Goal: Task Accomplishment & Management: Complete application form

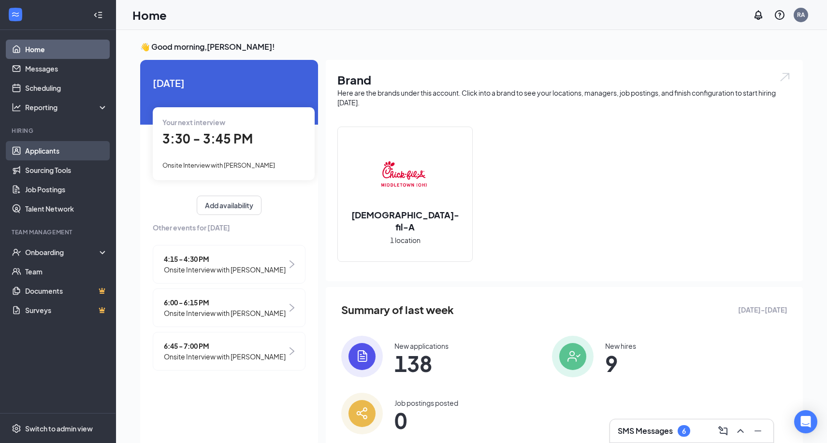
click at [69, 149] on link "Applicants" at bounding box center [66, 150] width 83 height 19
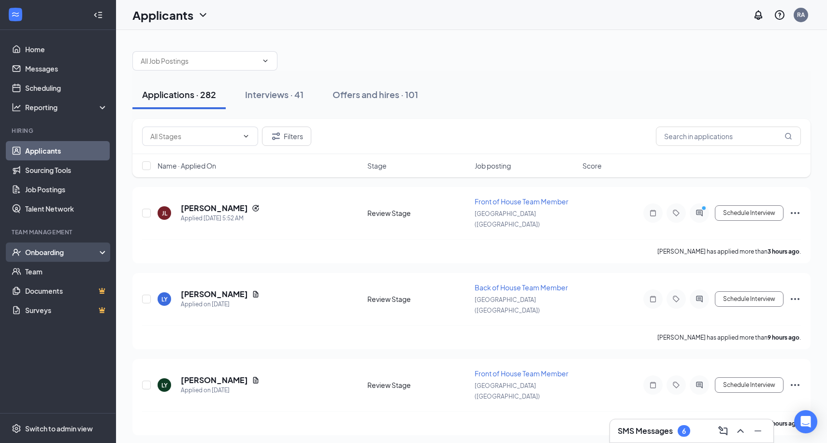
click at [52, 252] on div "Onboarding" at bounding box center [62, 252] width 74 height 10
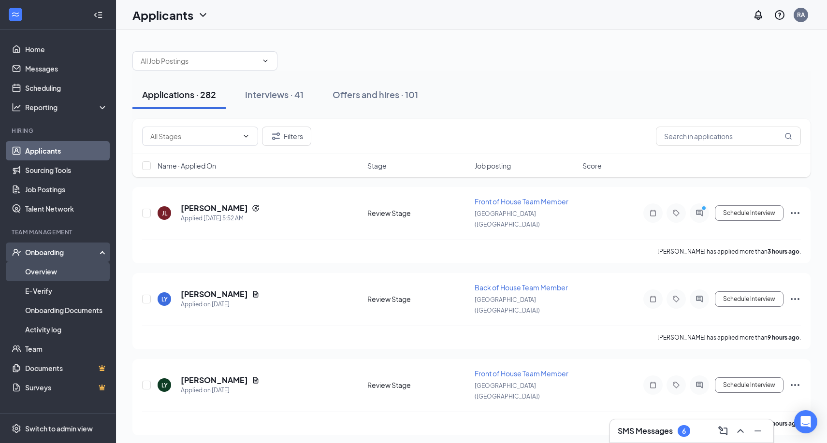
click at [50, 273] on link "Overview" at bounding box center [66, 271] width 83 height 19
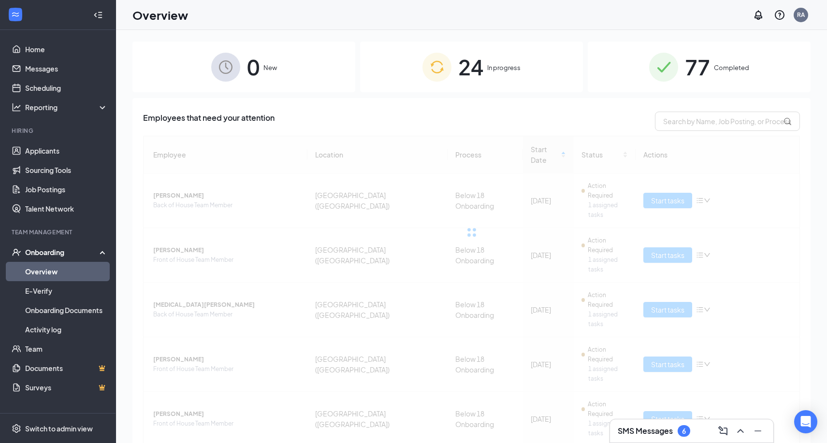
click at [441, 72] on img at bounding box center [436, 67] width 29 height 29
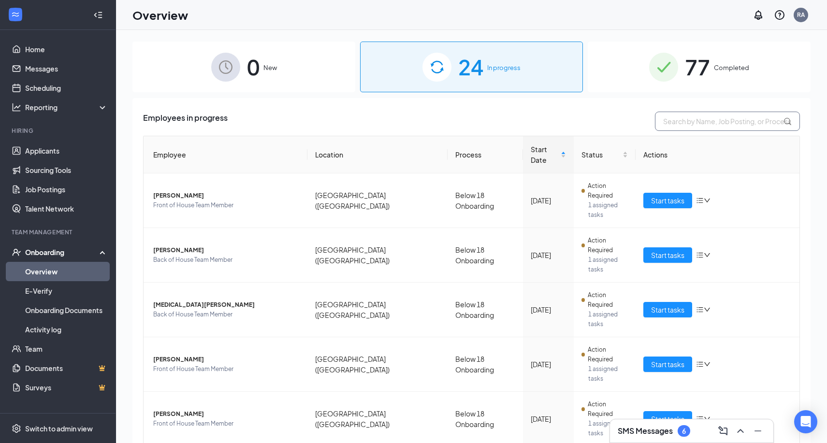
click at [692, 123] on input "text" at bounding box center [727, 121] width 145 height 19
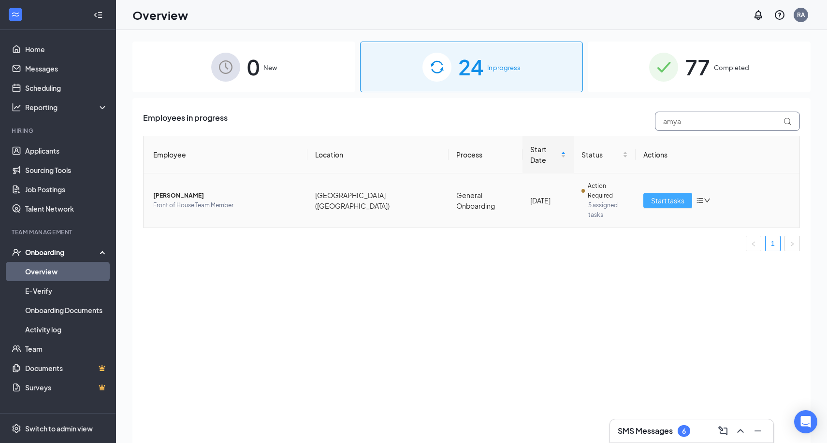
type input "amya"
click at [667, 195] on span "Start tasks" at bounding box center [667, 200] width 33 height 11
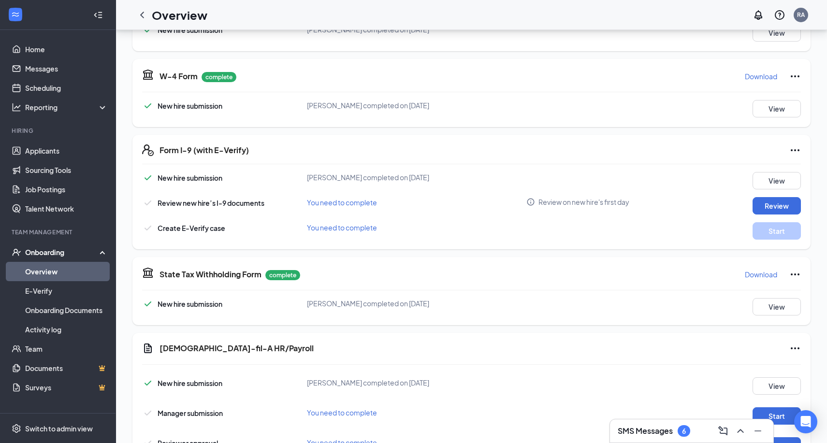
scroll to position [196, 0]
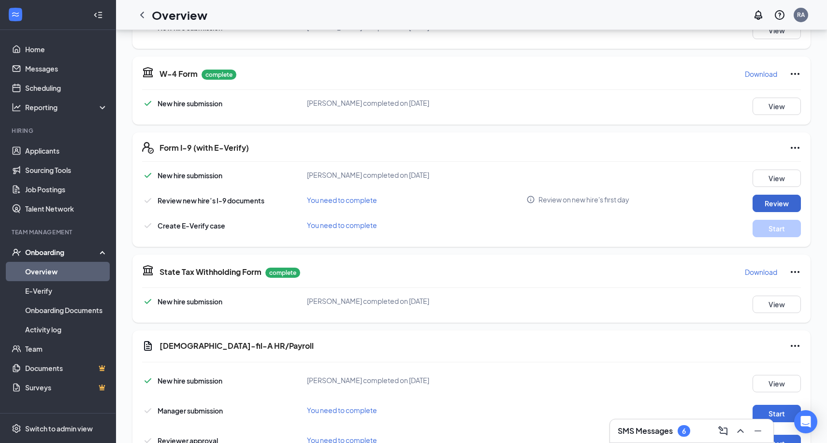
click at [787, 206] on button "Review" at bounding box center [776, 203] width 48 height 17
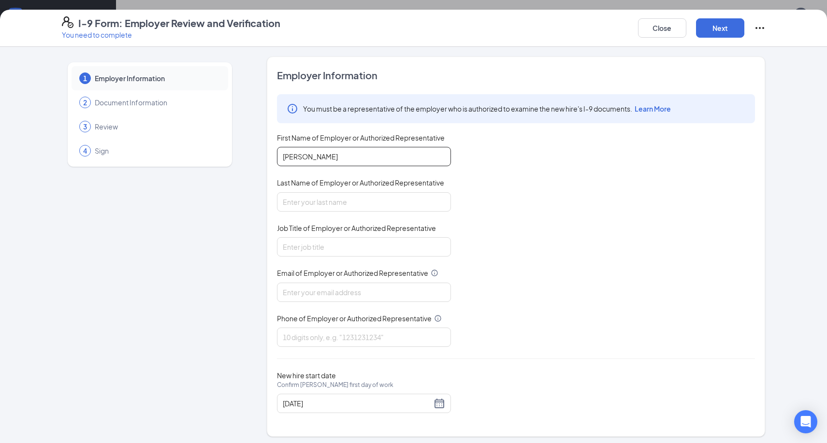
type input "[PERSON_NAME]"
type input "Owner"
type input "[EMAIL_ADDRESS][DEMOGRAPHIC_DATA][DOMAIN_NAME]"
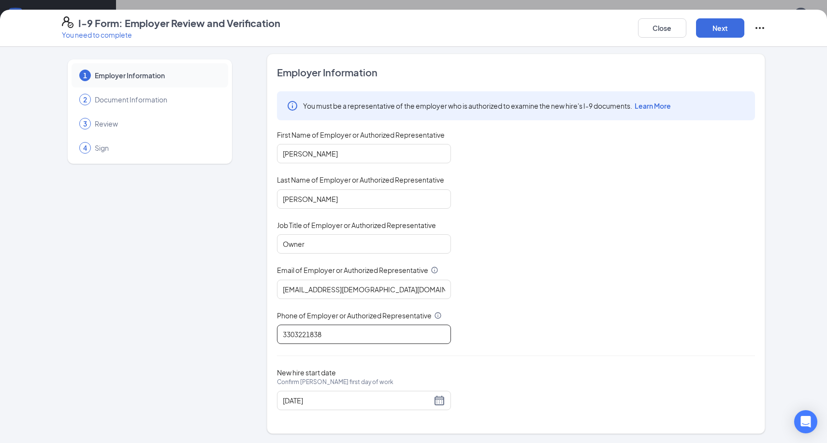
scroll to position [2, 0]
type input "3303221838"
click at [719, 32] on button "Next" at bounding box center [720, 27] width 48 height 19
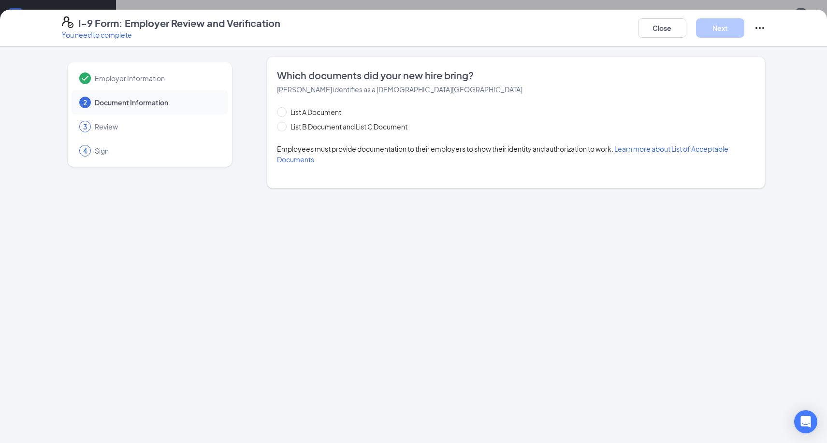
scroll to position [0, 0]
click at [322, 128] on span "List B Document and List C Document" at bounding box center [348, 126] width 125 height 11
click at [284, 128] on input "List B Document and List C Document" at bounding box center [280, 125] width 7 height 7
radio input "true"
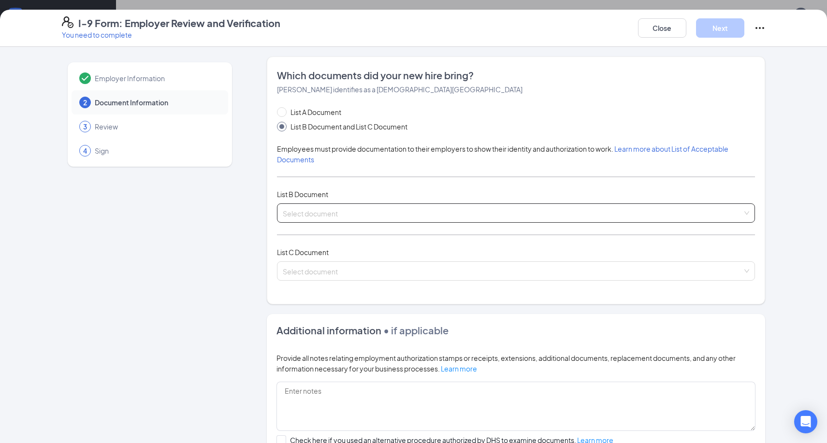
click at [329, 209] on input "search" at bounding box center [512, 211] width 459 height 14
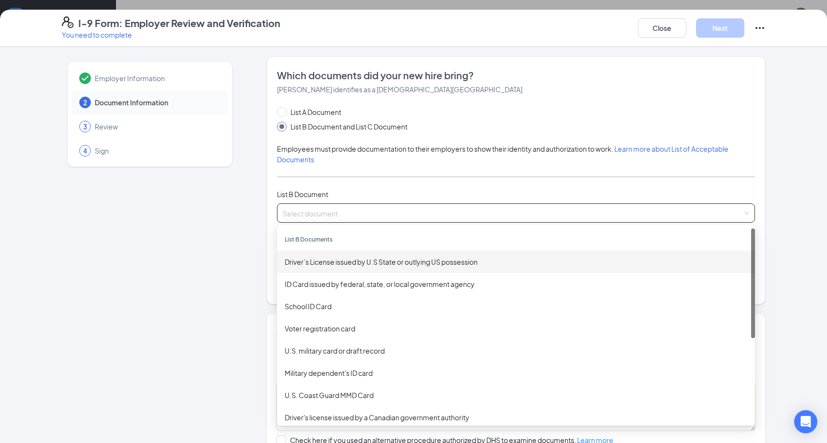
click at [342, 264] on div "Driver’s License issued by U.S State or outlying US possession" at bounding box center [516, 262] width 462 height 11
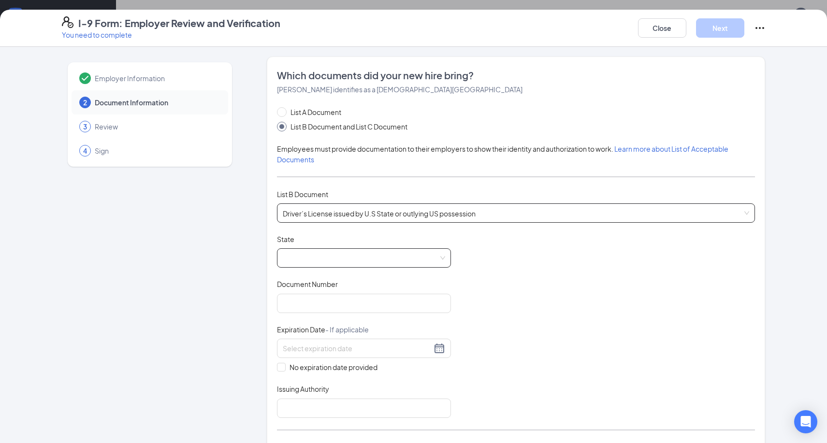
click at [323, 254] on span at bounding box center [364, 258] width 162 height 18
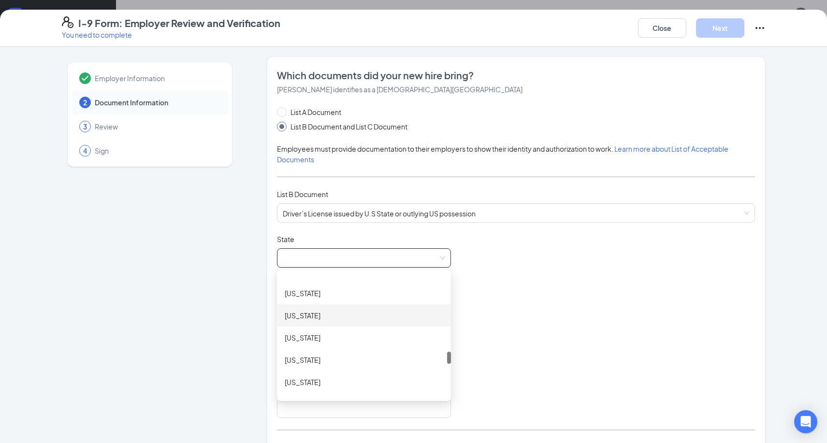
scroll to position [783, 0]
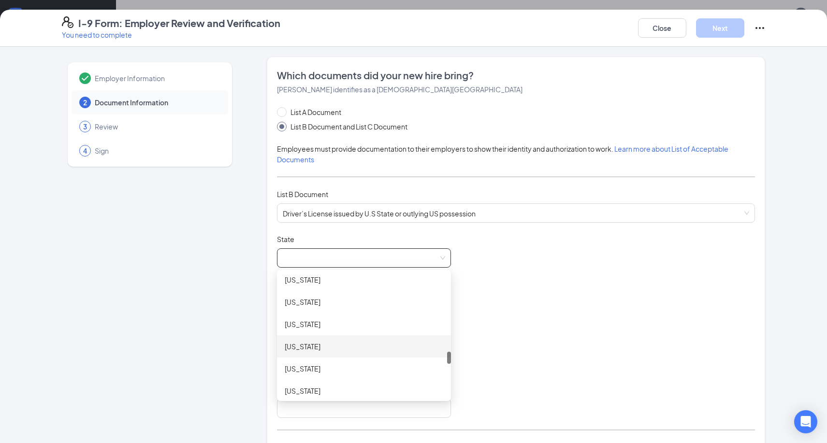
click at [323, 340] on div "[US_STATE]" at bounding box center [364, 346] width 174 height 22
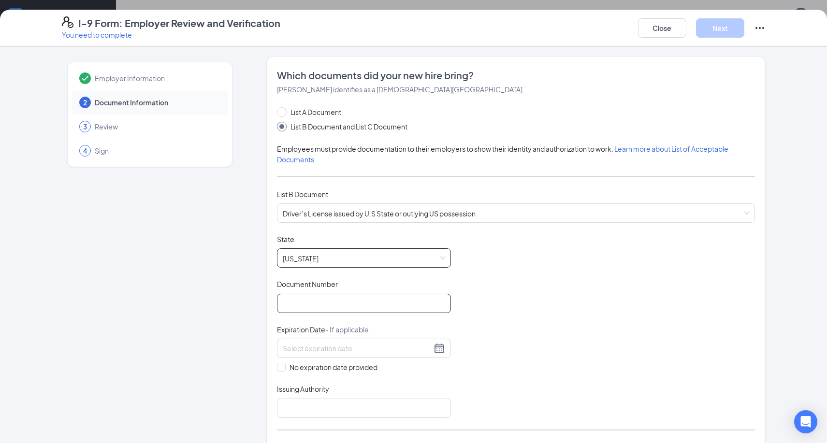
click at [340, 306] on input "Document Number" at bounding box center [364, 303] width 174 height 19
type input "UU469738"
click at [387, 341] on div at bounding box center [364, 348] width 174 height 19
click at [462, 373] on div "Document Title Driver’s License issued by U.S State or outlying US possession S…" at bounding box center [516, 326] width 478 height 184
click at [369, 367] on span "No expiration date provided" at bounding box center [334, 367] width 96 height 11
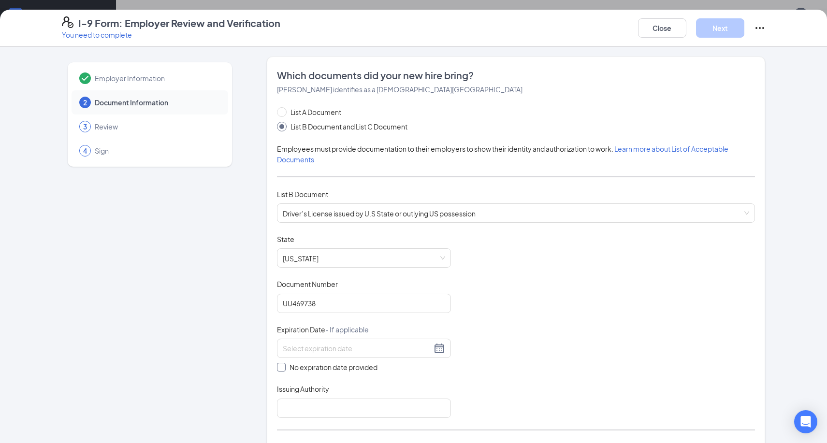
click at [284, 367] on input "No expiration date provided" at bounding box center [280, 366] width 7 height 7
checkbox input "true"
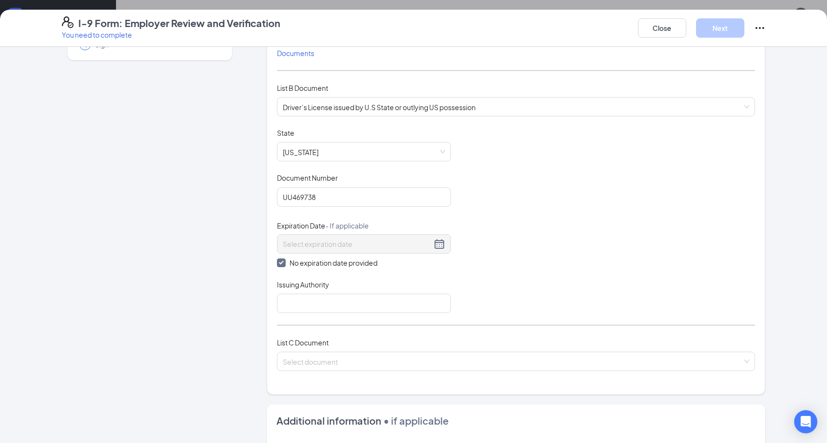
scroll to position [108, 0]
click at [362, 307] on input "Issuing Authority" at bounding box center [364, 301] width 174 height 19
click at [378, 299] on input "Social Security Administration" at bounding box center [364, 301] width 174 height 19
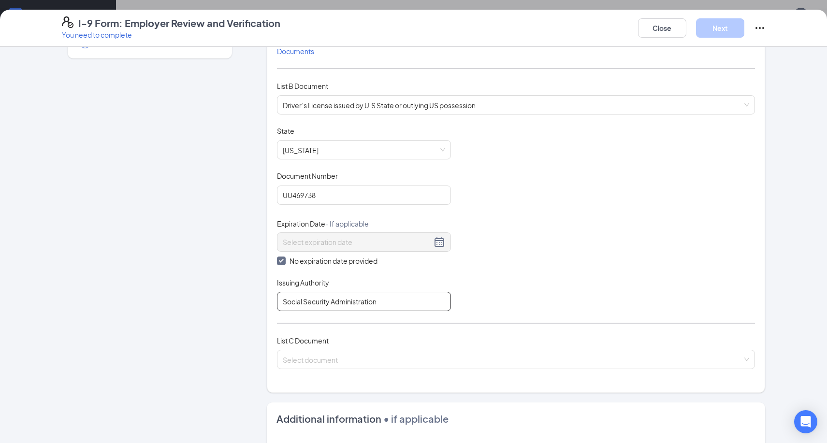
type input "o"
type input "[US_STATE]"
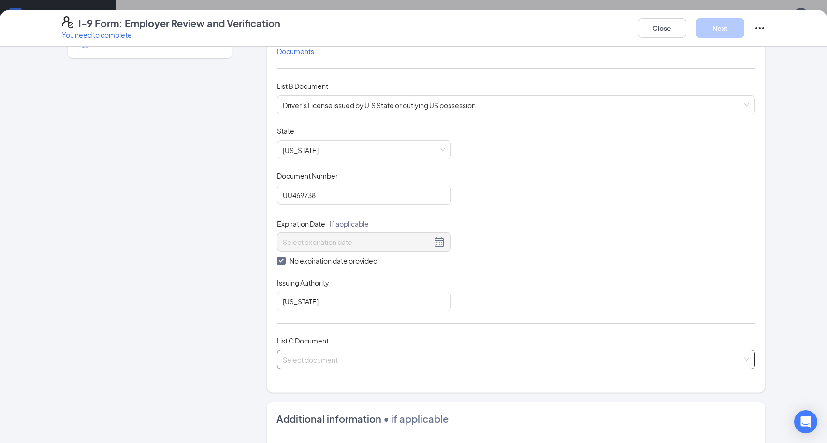
click at [374, 352] on input "search" at bounding box center [512, 357] width 459 height 14
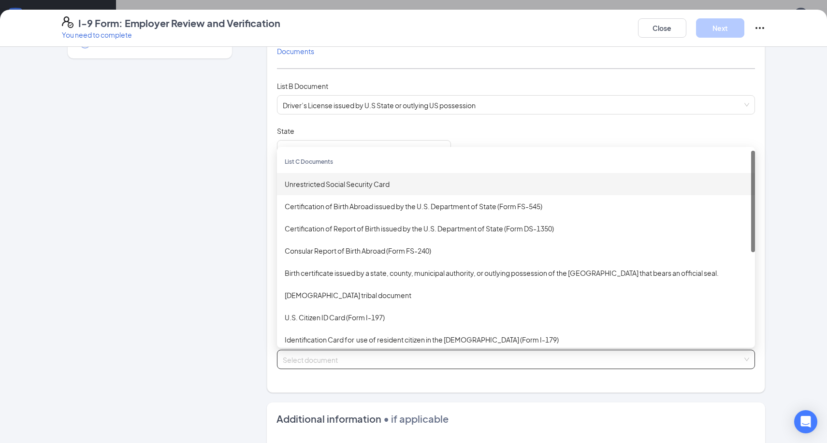
click at [364, 184] on div "Unrestricted Social Security Card" at bounding box center [516, 184] width 462 height 11
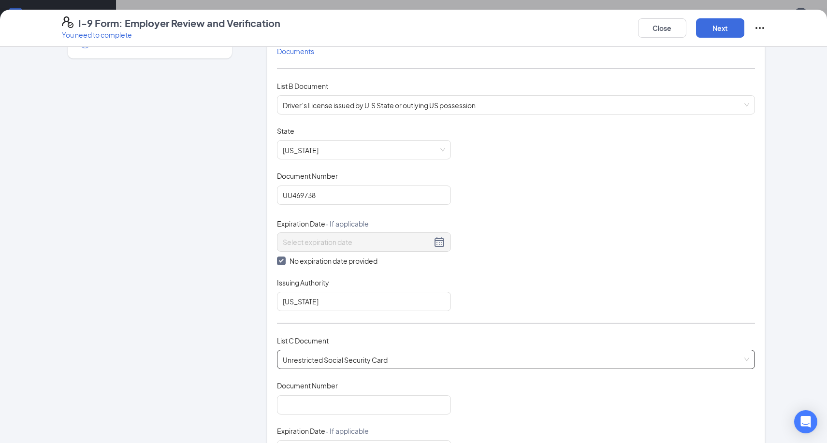
click at [331, 263] on span "No expiration date provided" at bounding box center [334, 261] width 96 height 11
click at [284, 263] on input "No expiration date provided" at bounding box center [280, 260] width 7 height 7
checkbox input "false"
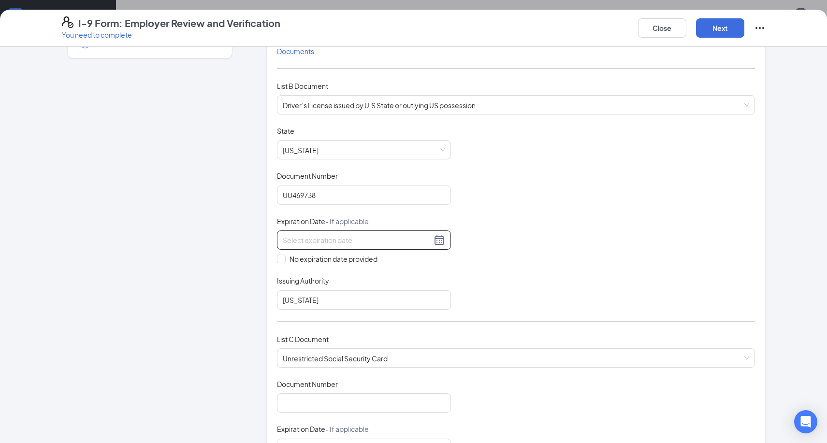
click at [440, 248] on div "No expiration date provided" at bounding box center [364, 247] width 174 height 34
click at [431, 230] on div at bounding box center [364, 239] width 174 height 19
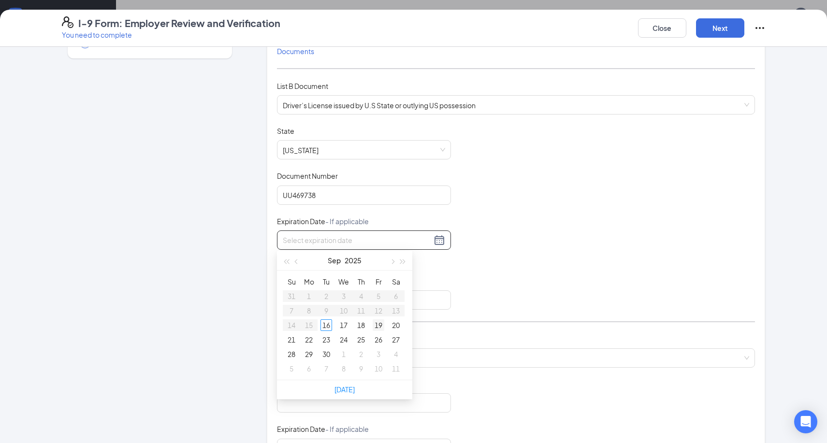
type input "[DATE]"
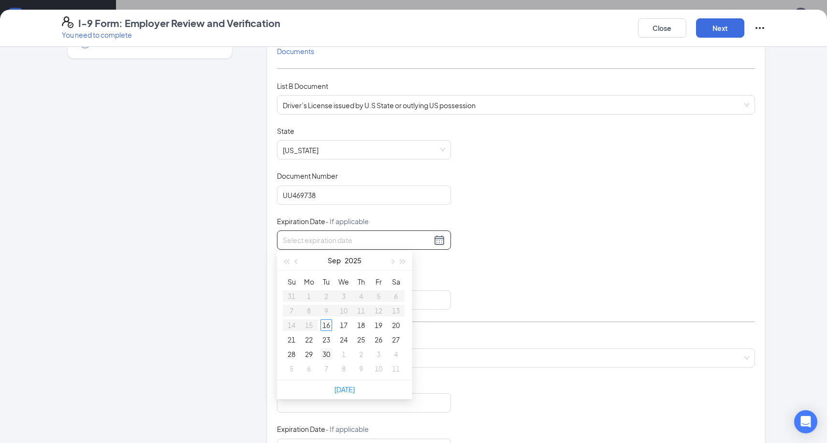
type input "[DATE]"
click at [403, 267] on button "button" at bounding box center [403, 260] width 11 height 19
click at [403, 266] on button "button" at bounding box center [403, 260] width 11 height 19
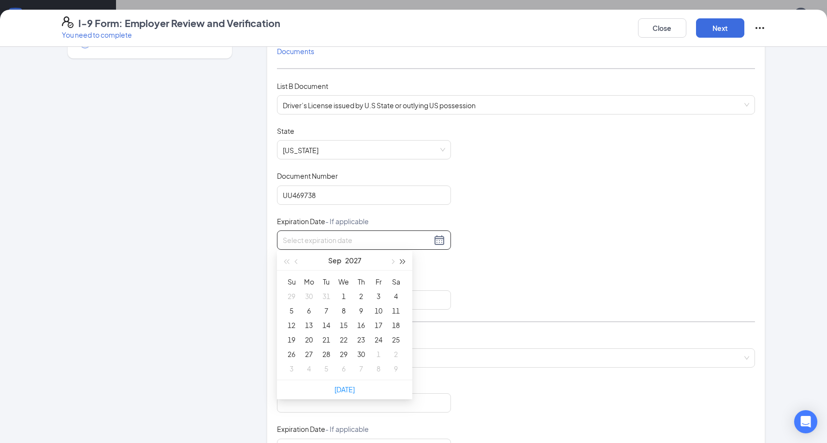
click at [403, 266] on button "button" at bounding box center [403, 260] width 11 height 19
click at [402, 265] on button "button" at bounding box center [403, 260] width 11 height 19
type input "[DATE]"
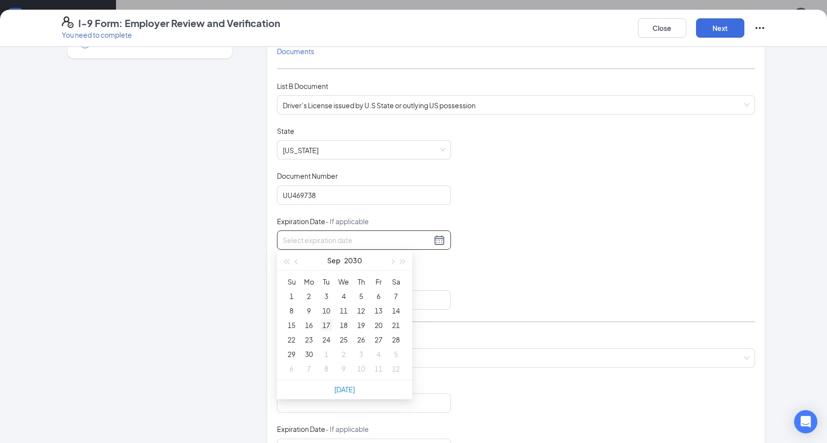
type input "[DATE]"
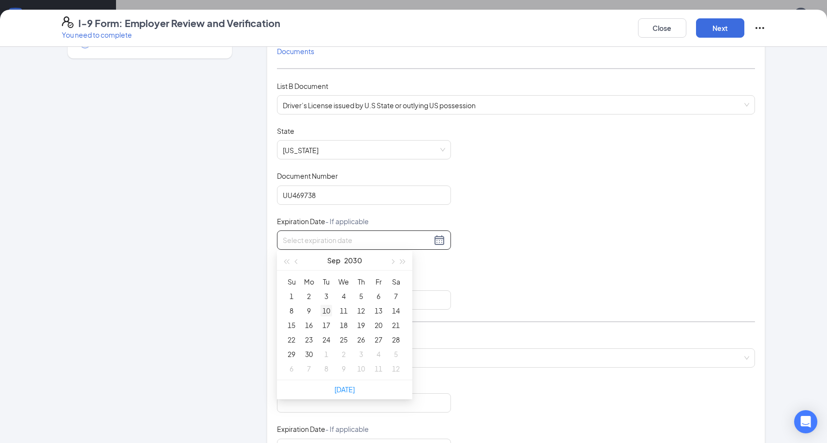
type input "[DATE]"
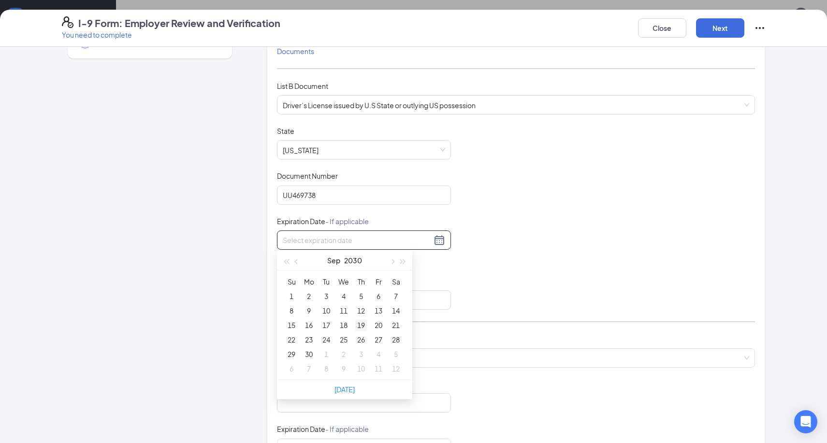
type input "[DATE]"
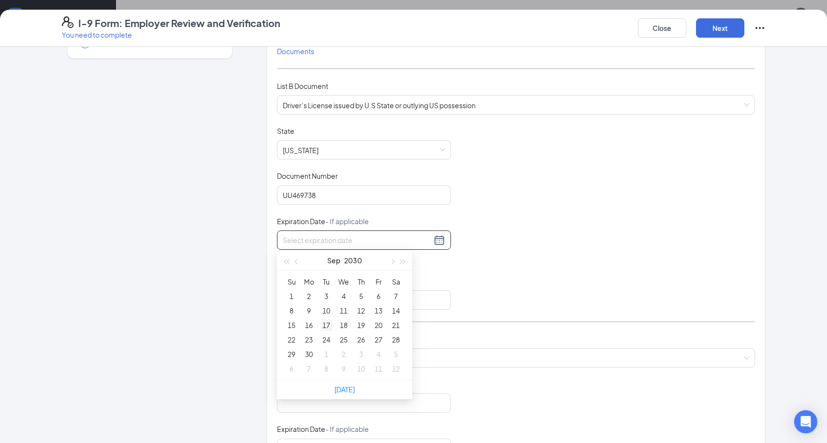
type input "[DATE]"
click at [296, 264] on button "button" at bounding box center [296, 260] width 11 height 19
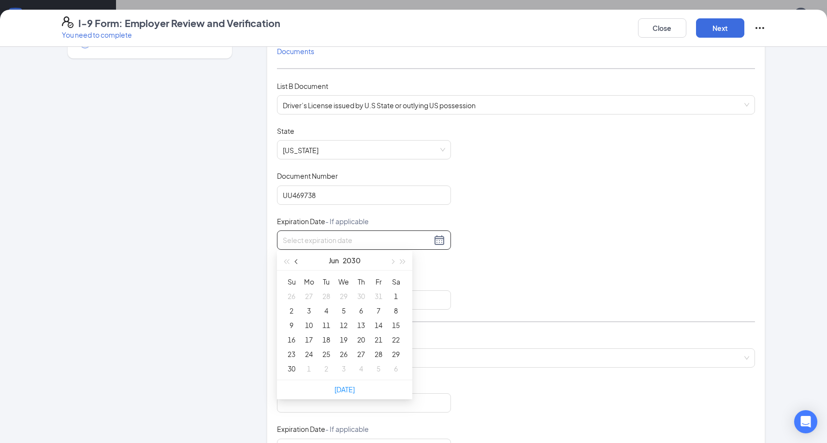
click at [296, 264] on button "button" at bounding box center [296, 260] width 11 height 19
type input "[DATE]"
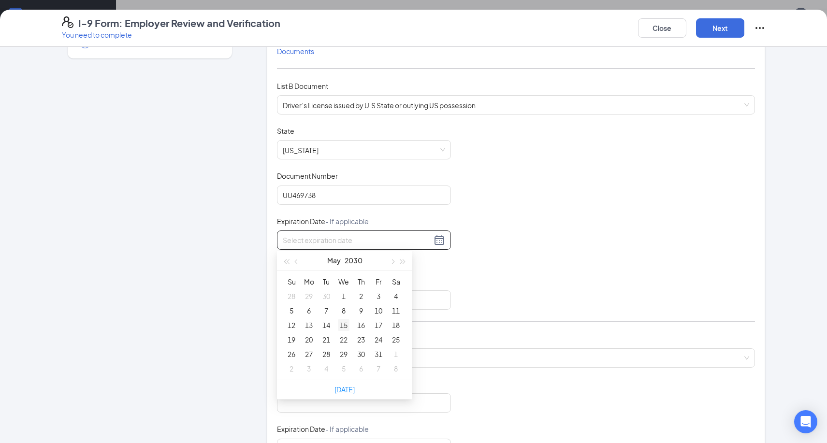
type input "[DATE]"
click at [396, 328] on div "18" at bounding box center [396, 325] width 12 height 12
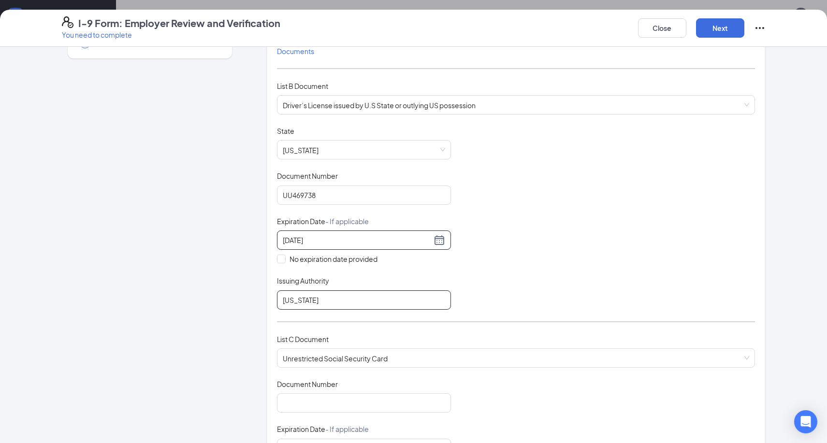
click at [358, 301] on input "[US_STATE]" at bounding box center [364, 299] width 174 height 19
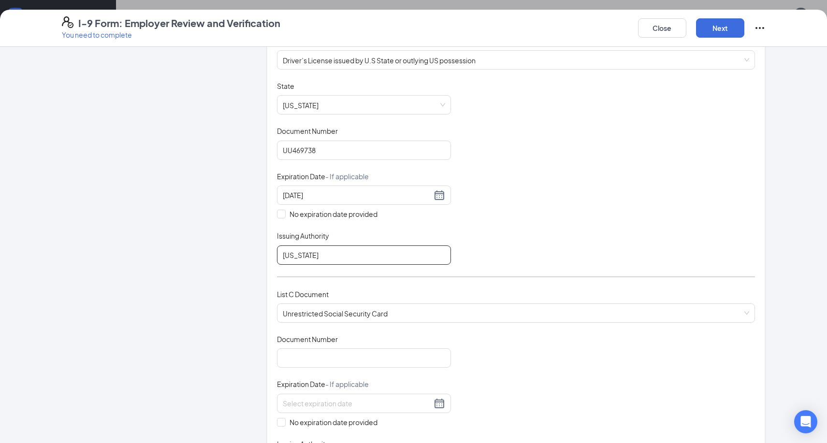
scroll to position [154, 0]
click at [390, 355] on input "Document Number" at bounding box center [364, 357] width 174 height 19
type input "280069803"
click at [455, 386] on div "Document Title Unrestricted Social Security Card Document Number 280069803 Expi…" at bounding box center [516, 403] width 478 height 138
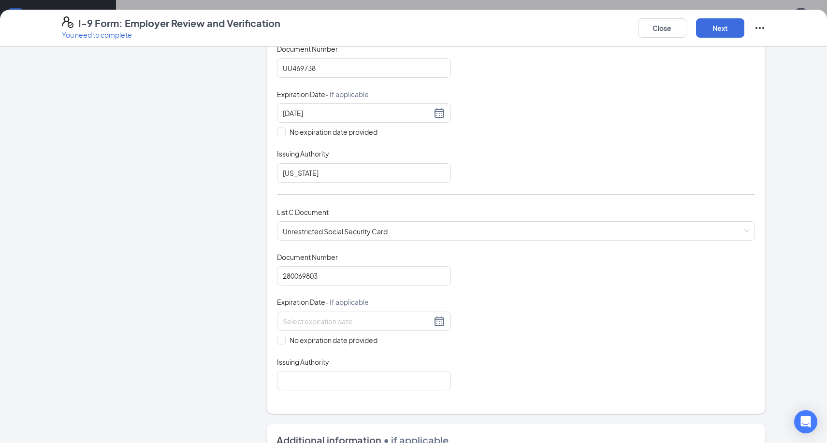
scroll to position [243, 0]
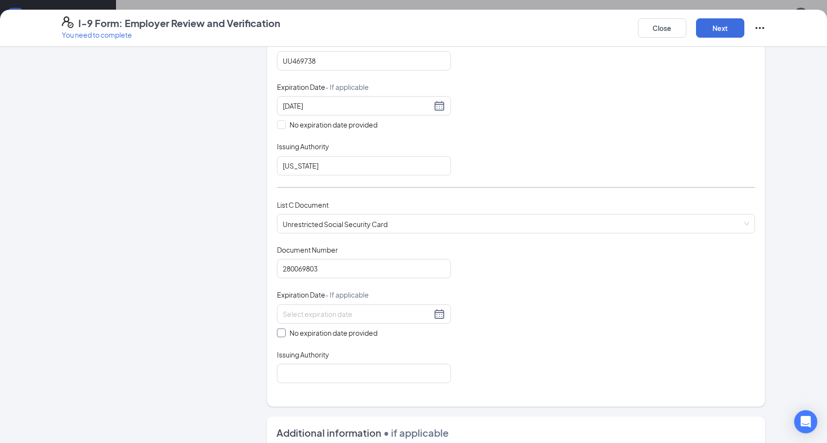
click at [348, 328] on span "No expiration date provided" at bounding box center [334, 333] width 96 height 11
click at [284, 329] on input "No expiration date provided" at bounding box center [280, 332] width 7 height 7
checkbox input "true"
click at [352, 374] on input "Issuing Authority" at bounding box center [364, 375] width 174 height 19
paste input "Social Security Administration"
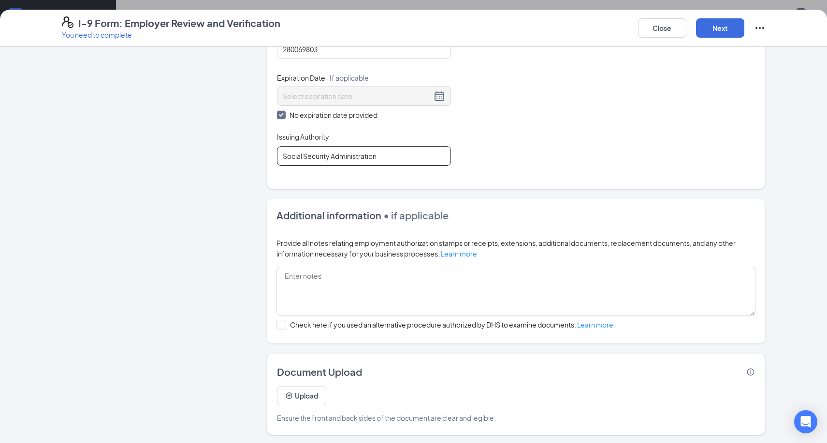
scroll to position [461, 0]
type input "Social Security Administration"
click at [304, 395] on button "Upload" at bounding box center [301, 396] width 49 height 19
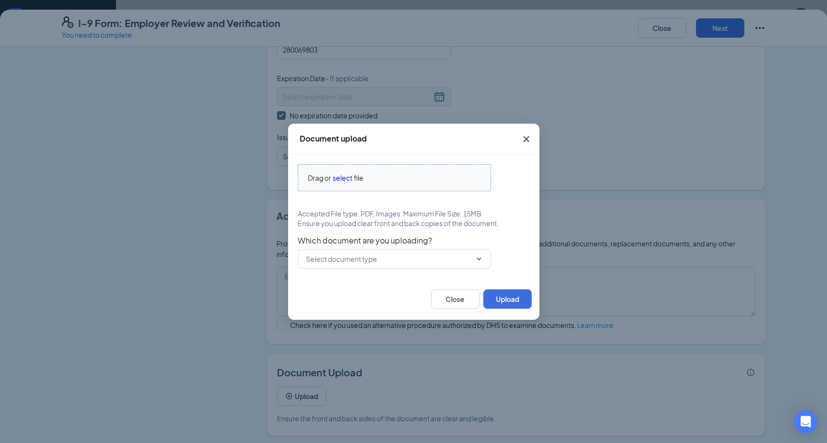
click at [337, 181] on span "select" at bounding box center [342, 177] width 20 height 11
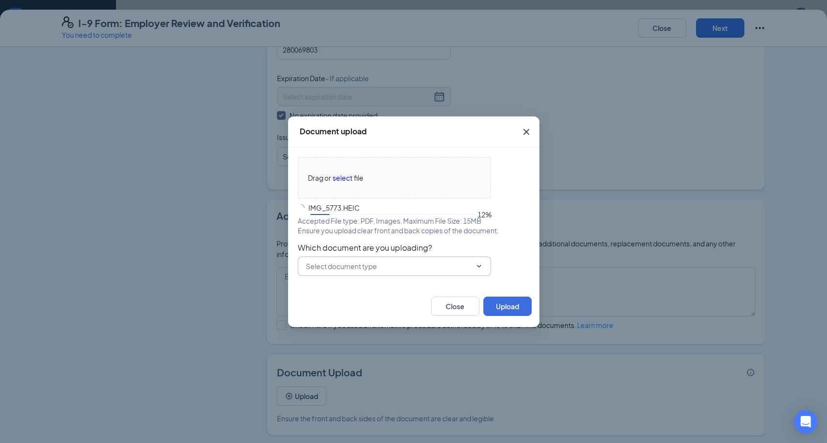
click at [438, 261] on input "text" at bounding box center [388, 266] width 165 height 11
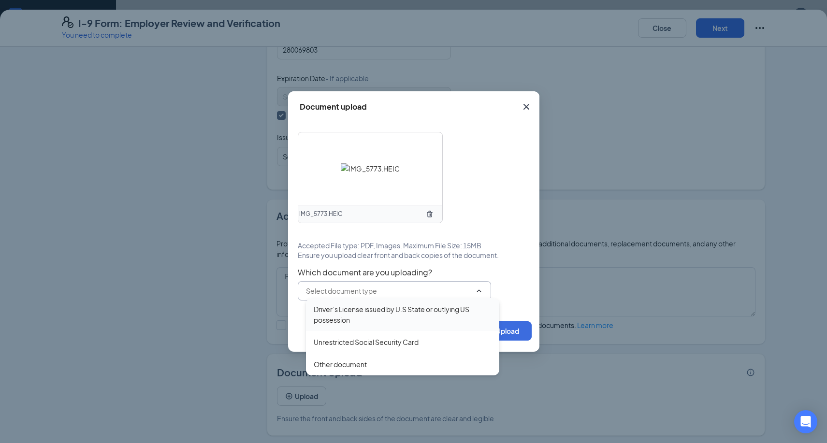
click at [410, 317] on div "Driver’s License issued by U.S State or outlying US possession" at bounding box center [403, 314] width 178 height 21
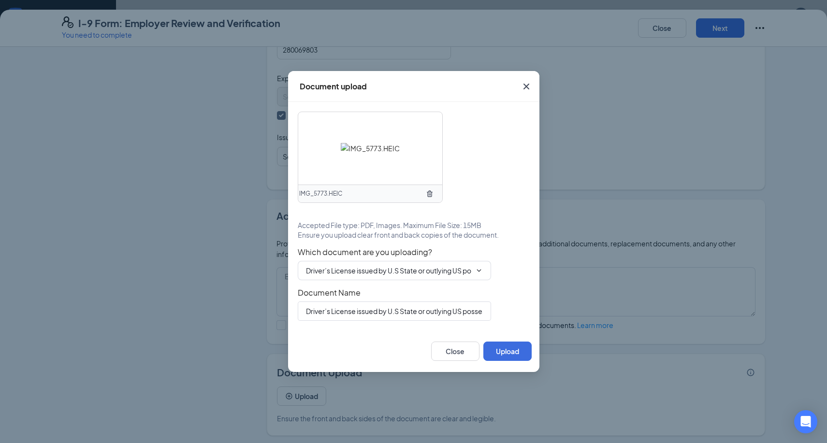
click at [510, 299] on div "Document Name Driver’s License issued by U.S State or outlying US possession" at bounding box center [414, 304] width 232 height 33
click at [511, 344] on button "Upload" at bounding box center [507, 351] width 48 height 19
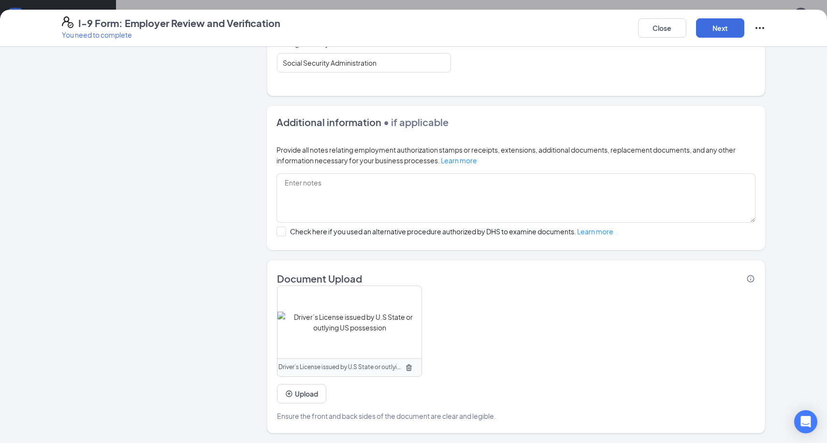
scroll to position [553, 0]
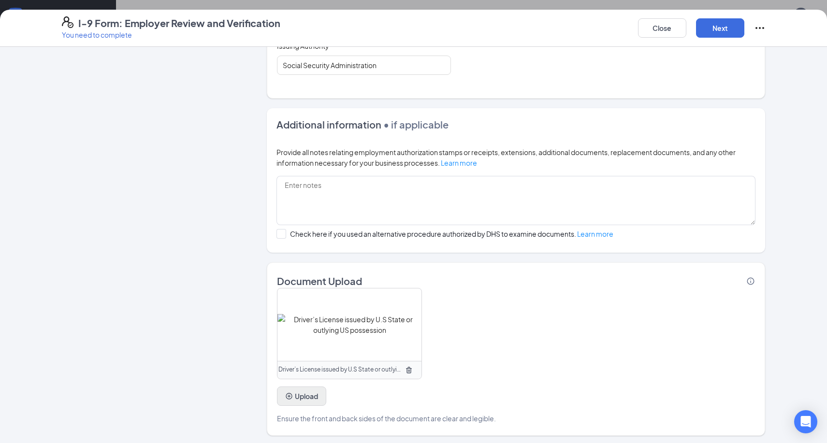
click at [299, 396] on button "Upload" at bounding box center [301, 396] width 49 height 19
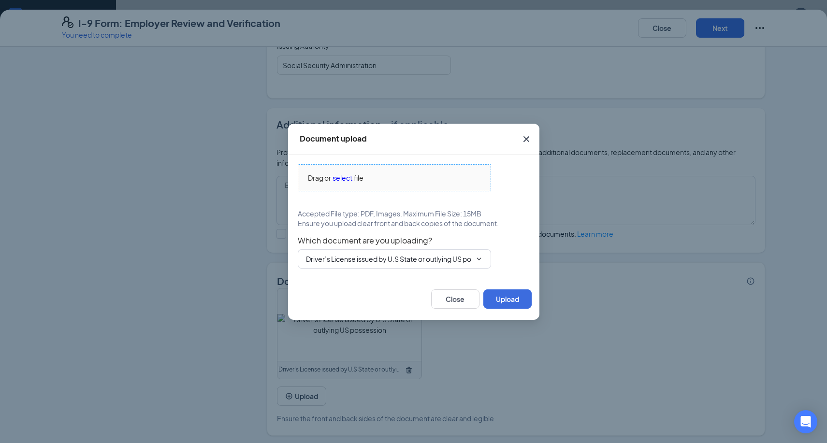
click at [346, 184] on span "Drag or select file" at bounding box center [394, 178] width 192 height 26
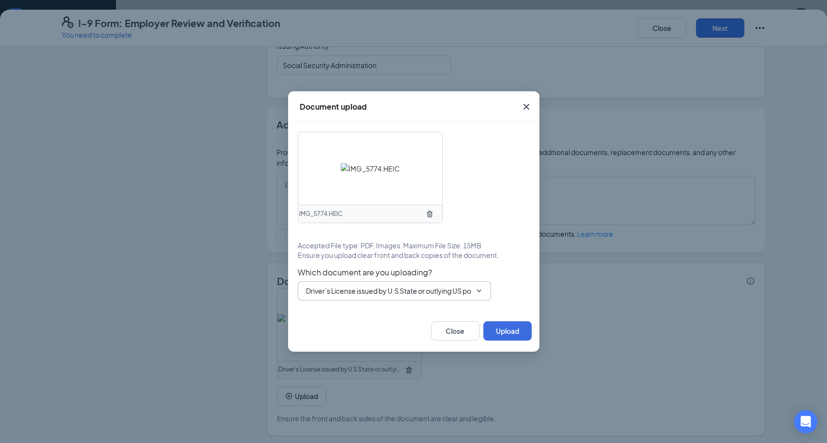
click at [448, 292] on input "Driver’s License issued by U.S State or outlying US possession" at bounding box center [388, 291] width 165 height 11
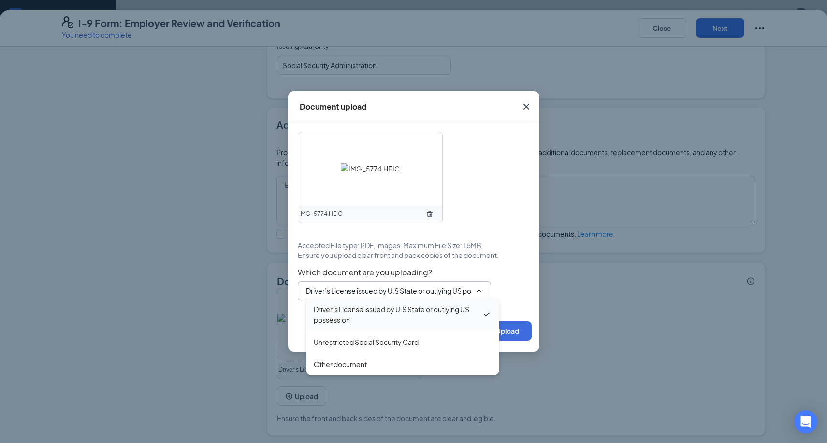
click at [443, 317] on div "Driver’s License issued by U.S State or outlying US possession" at bounding box center [398, 314] width 168 height 21
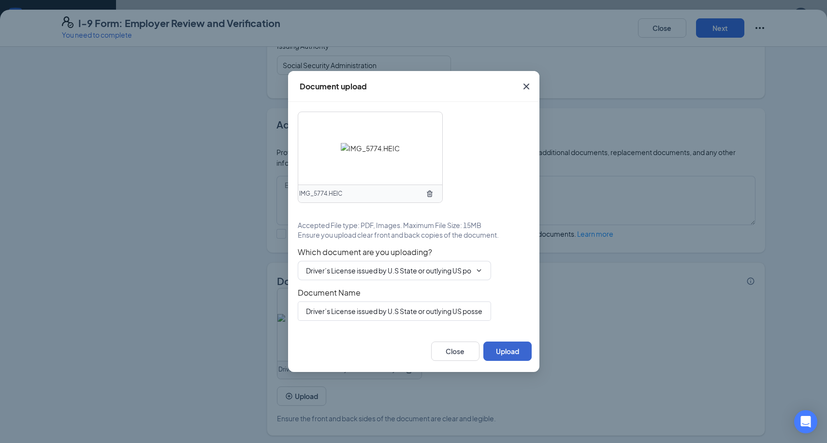
click at [511, 352] on button "Upload" at bounding box center [507, 351] width 48 height 19
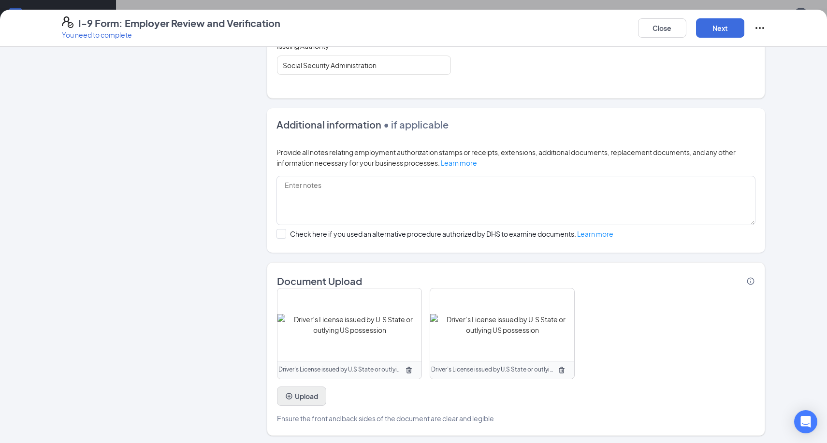
click at [305, 399] on button "Upload" at bounding box center [301, 396] width 49 height 19
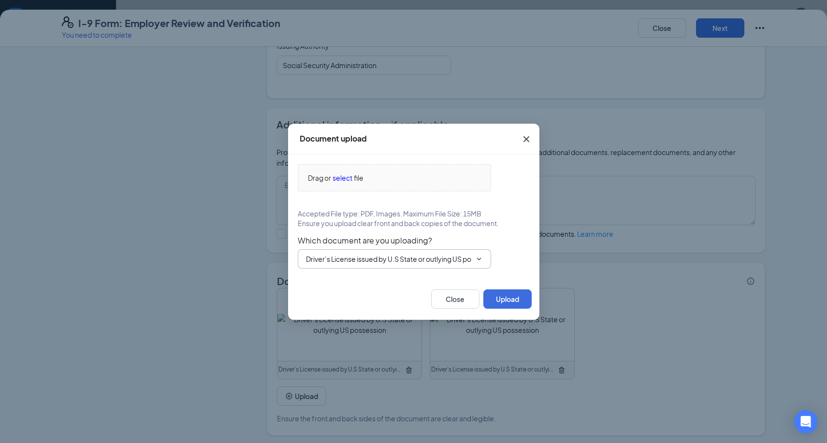
click at [396, 252] on span "Driver’s License issued by U.S State or outlying US possession Driver’s License…" at bounding box center [394, 258] width 193 height 19
click at [398, 268] on span "Driver’s License issued by U.S State or outlying US possession Driver’s License…" at bounding box center [394, 258] width 193 height 19
click at [398, 263] on input "Driver’s License issued by U.S State or outlying US possession" at bounding box center [388, 259] width 165 height 11
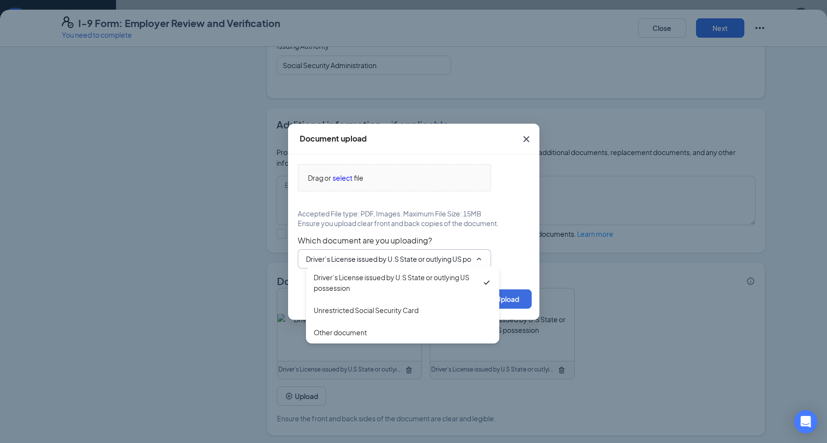
drag, startPoint x: 374, startPoint y: 314, endPoint x: 369, endPoint y: 304, distance: 11.5
click at [374, 314] on div "Unrestricted Social Security Card" at bounding box center [366, 310] width 105 height 11
type input "Unrestricted Social Security Card"
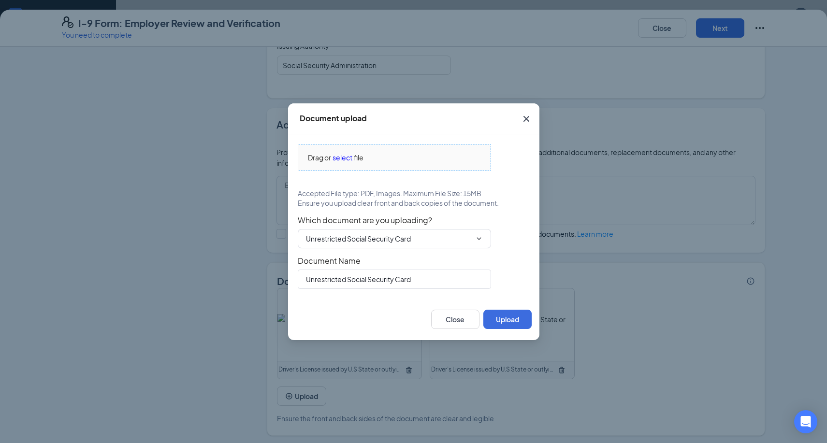
click at [329, 156] on span "Drag or" at bounding box center [319, 157] width 23 height 11
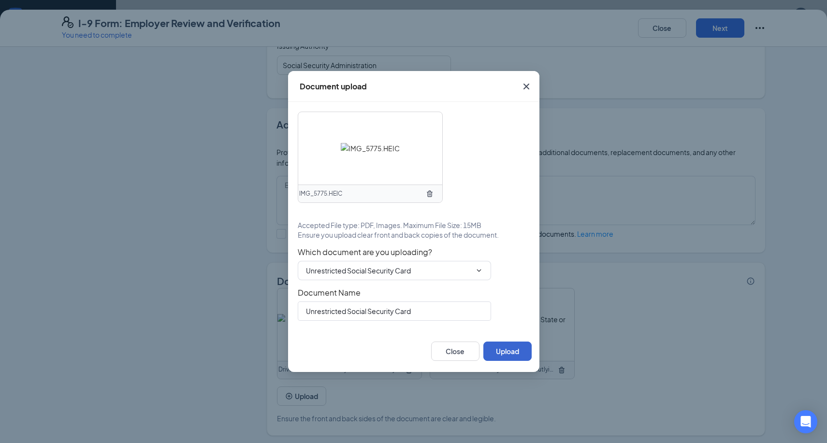
click at [521, 350] on button "Upload" at bounding box center [507, 351] width 48 height 19
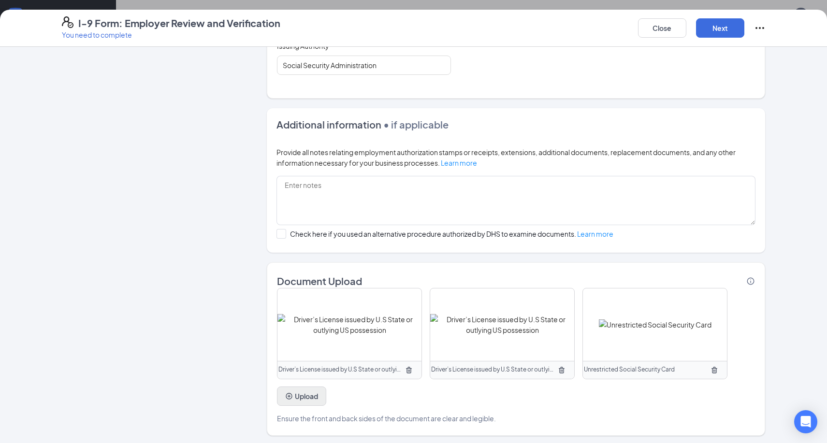
click at [321, 401] on button "Upload" at bounding box center [301, 396] width 49 height 19
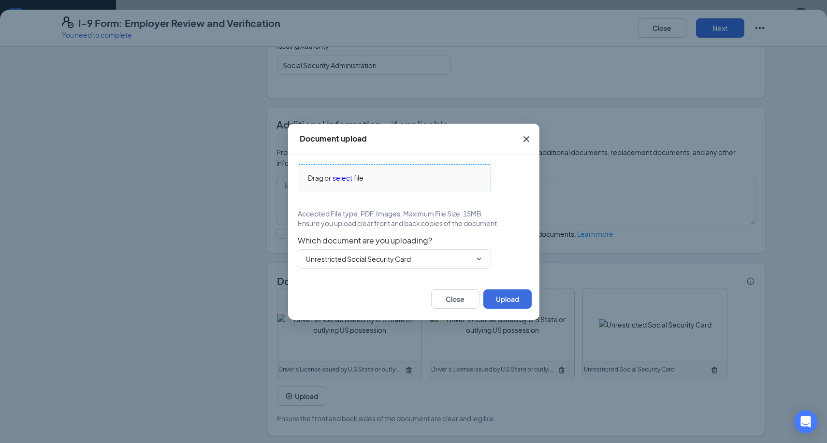
click at [361, 174] on span "file" at bounding box center [359, 177] width 10 height 11
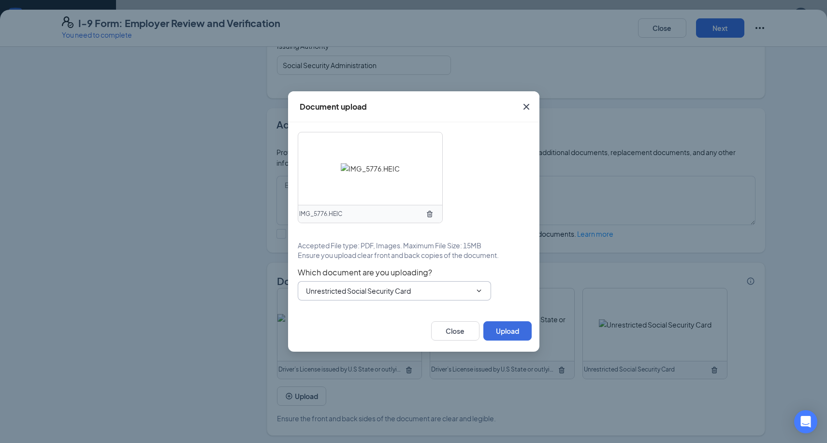
click at [480, 297] on span "Unrestricted Social Security Card Driver’s License issued by U.S State or outly…" at bounding box center [394, 290] width 193 height 19
click at [426, 295] on input "Unrestricted Social Security Card" at bounding box center [388, 291] width 165 height 11
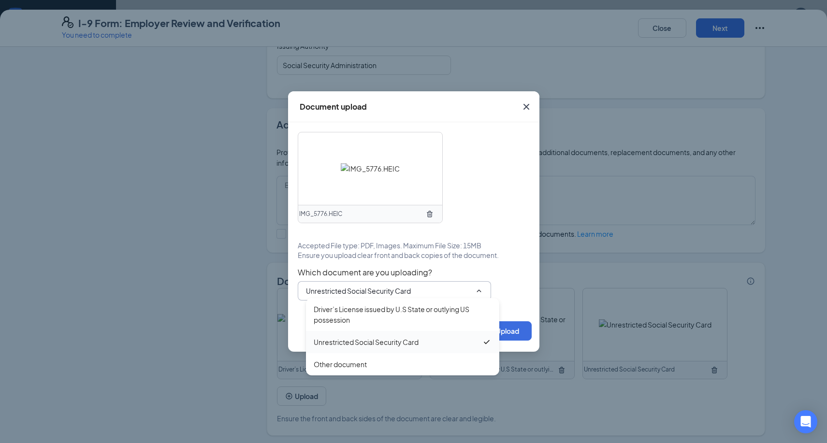
click at [405, 342] on div "Unrestricted Social Security Card" at bounding box center [366, 342] width 105 height 11
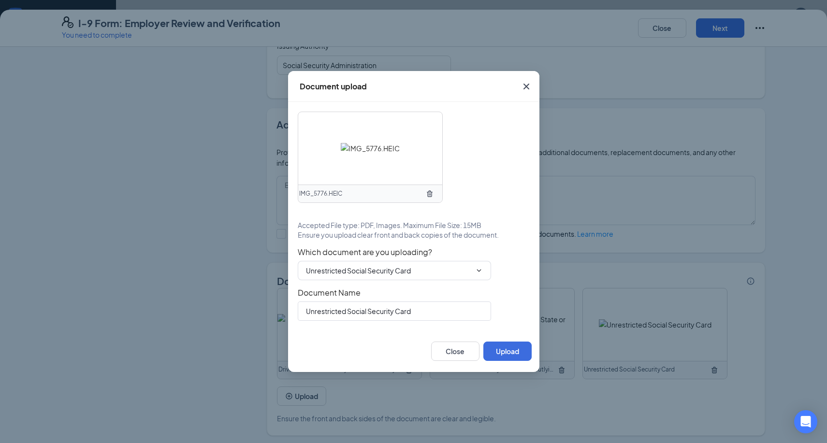
click at [523, 363] on div "Close Upload" at bounding box center [413, 351] width 251 height 42
click at [523, 353] on button "Upload" at bounding box center [507, 351] width 48 height 19
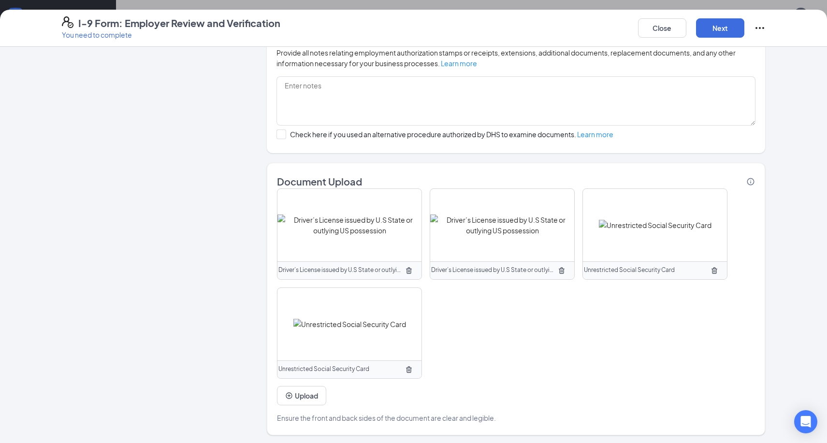
scroll to position [652, 0]
click at [716, 27] on button "Next" at bounding box center [720, 27] width 48 height 19
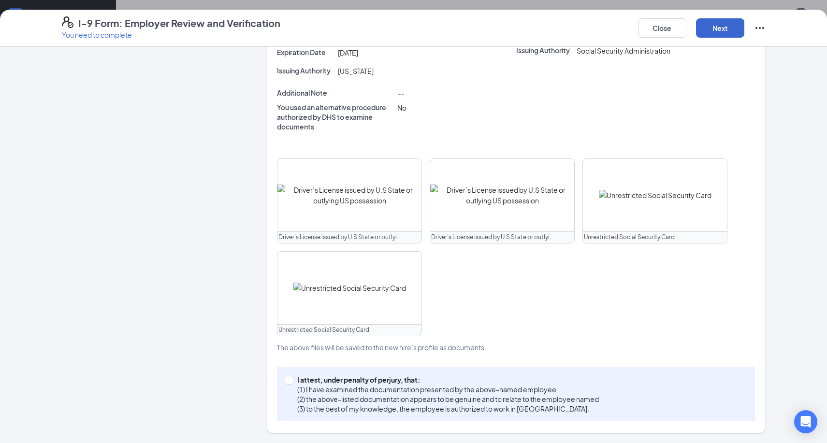
scroll to position [309, 0]
click at [422, 420] on div "I attest, under penalty of [PERSON_NAME], that: (1) I have examined the documen…" at bounding box center [516, 396] width 478 height 54
click at [433, 407] on p "(3) to the best of my knowledge, the employee is authorized to work in [GEOGRAP…" at bounding box center [447, 410] width 301 height 10
click at [291, 384] on input "I attest, under penalty of [PERSON_NAME], that: (1) I have examined the documen…" at bounding box center [288, 380] width 7 height 7
checkbox input "true"
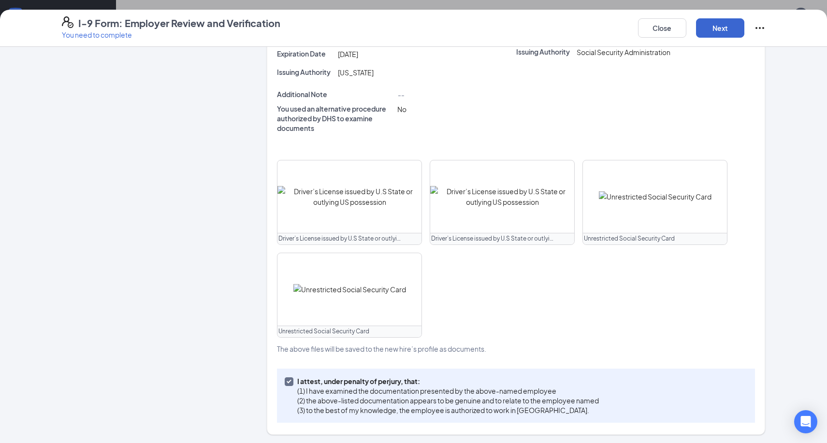
click at [719, 33] on button "Next" at bounding box center [720, 27] width 48 height 19
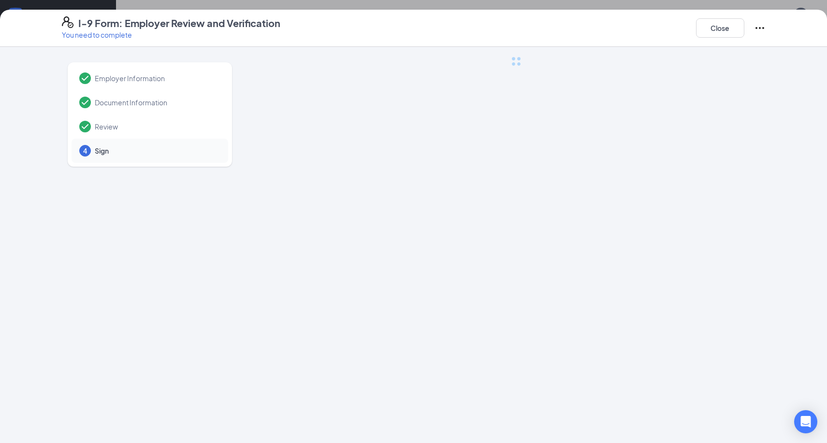
scroll to position [193, 0]
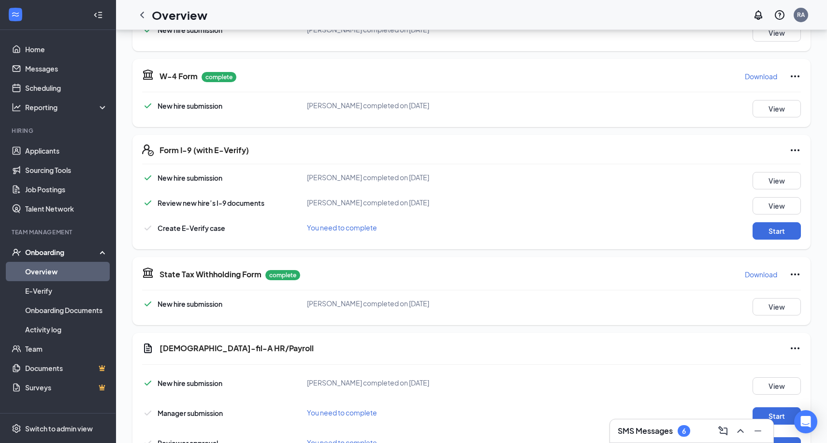
click at [769, 222] on div "New hire submission [PERSON_NAME] completed on [DATE] View Review new hire’s I-…" at bounding box center [471, 206] width 659 height 68
click at [769, 227] on button "Start" at bounding box center [776, 230] width 48 height 17
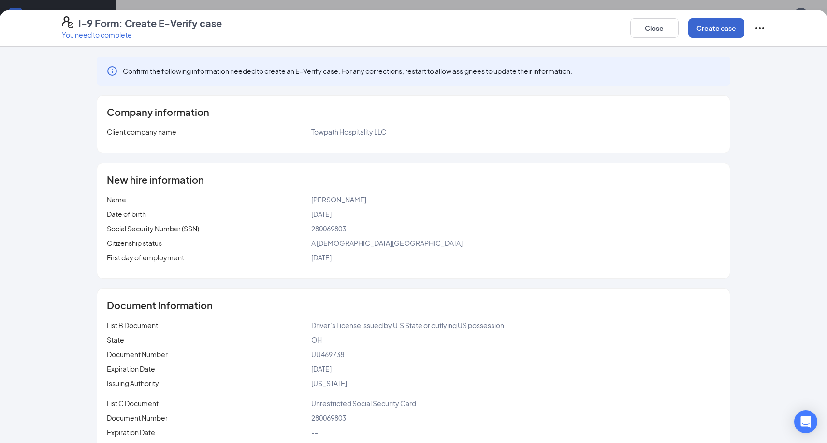
click at [706, 33] on button "Create case" at bounding box center [716, 27] width 56 height 19
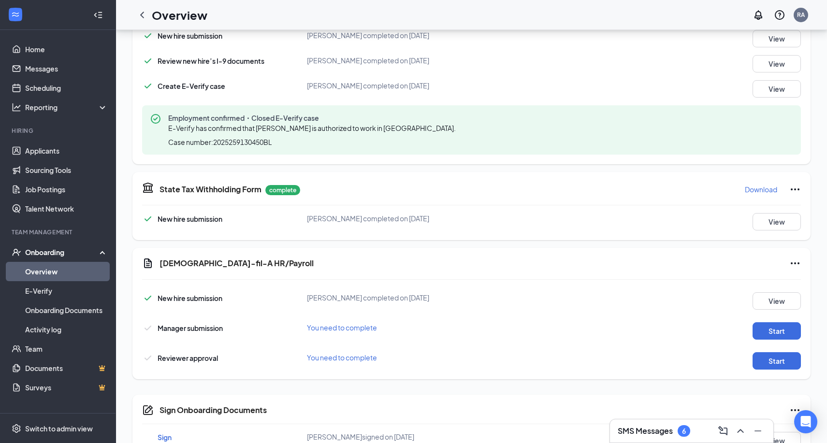
scroll to position [338, 0]
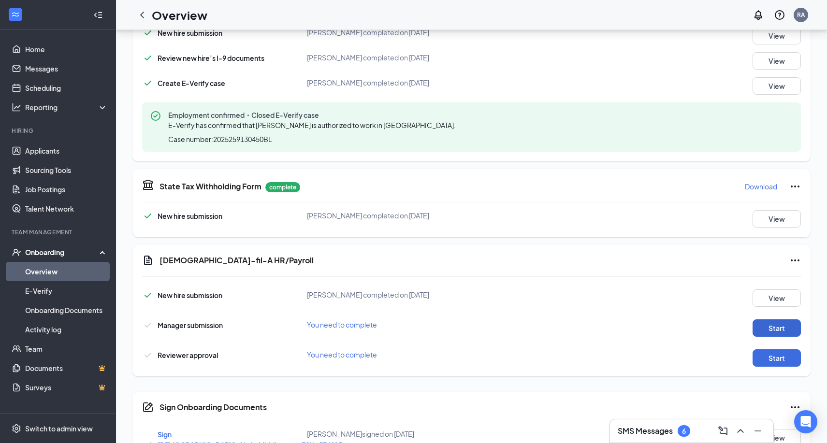
click at [792, 325] on button "Start" at bounding box center [776, 327] width 48 height 17
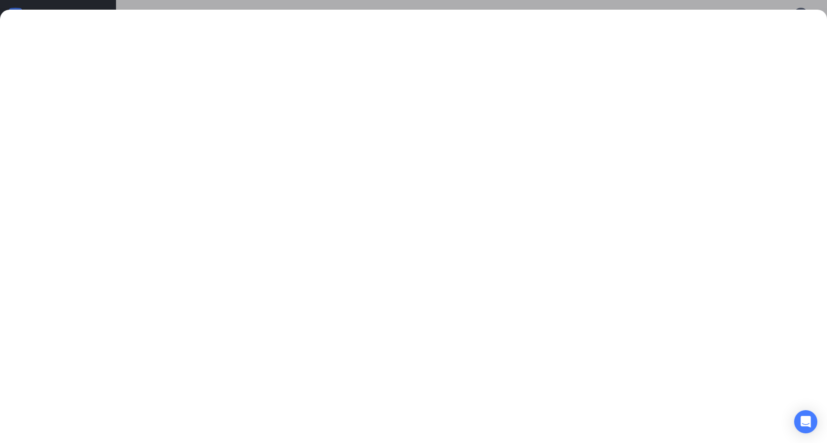
scroll to position [338, 0]
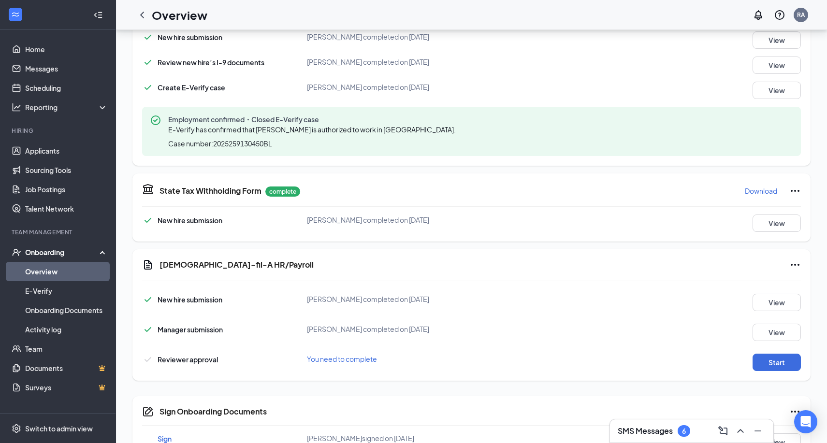
click at [765, 373] on div "[DEMOGRAPHIC_DATA]-fil-A HR/Payroll New hire submission [PERSON_NAME] completed…" at bounding box center [471, 314] width 678 height 131
click at [771, 359] on button "Start" at bounding box center [776, 362] width 48 height 17
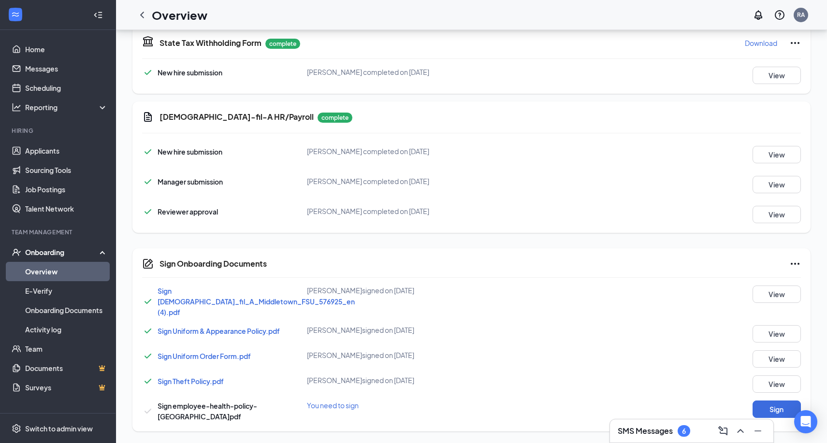
scroll to position [486, 0]
click at [781, 408] on button "Sign" at bounding box center [776, 409] width 48 height 17
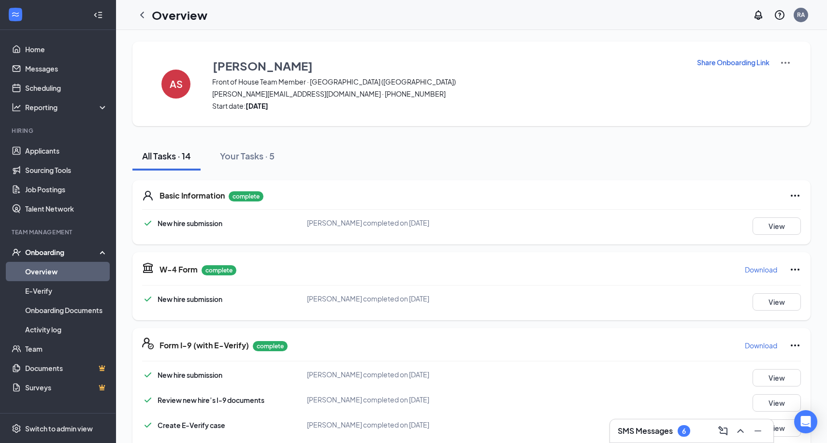
scroll to position [0, 0]
